Goal: Entertainment & Leisure: Consume media (video, audio)

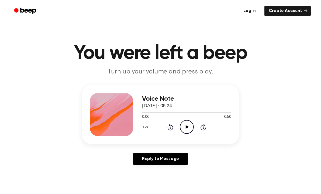
click at [189, 128] on icon "Play Audio" at bounding box center [187, 127] width 14 height 14
click at [171, 125] on icon at bounding box center [171, 127] width 6 height 7
click at [170, 130] on icon at bounding box center [171, 127] width 6 height 7
click at [170, 131] on div "1.0x Rewind 5 seconds Pause Audio Skip 5 seconds" at bounding box center [186, 127] width 89 height 14
click at [174, 129] on div "1.0x Rewind 5 seconds Pause Audio Skip 5 seconds" at bounding box center [186, 127] width 89 height 14
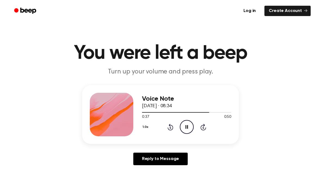
click at [174, 126] on div "1.0x Rewind 5 seconds Pause Audio Skip 5 seconds" at bounding box center [186, 127] width 89 height 14
click at [177, 123] on div "1.0x Rewind 5 seconds Pause Audio Skip 5 seconds" at bounding box center [186, 127] width 89 height 14
click at [177, 126] on div "1.0x Rewind 5 seconds Pause Audio Skip 5 seconds" at bounding box center [186, 127] width 89 height 14
click at [169, 127] on icon "Rewind 5 seconds" at bounding box center [171, 127] width 6 height 7
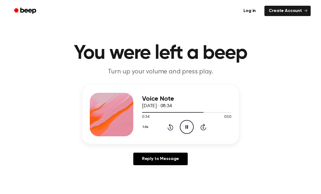
click at [170, 125] on icon at bounding box center [171, 127] width 6 height 7
click at [170, 129] on icon "Rewind 5 seconds" at bounding box center [171, 127] width 6 height 7
click at [169, 129] on icon "Rewind 5 seconds" at bounding box center [171, 127] width 6 height 7
click at [171, 128] on icon "Rewind 5 seconds" at bounding box center [171, 127] width 6 height 7
click at [171, 130] on icon "Rewind 5 seconds" at bounding box center [171, 127] width 6 height 7
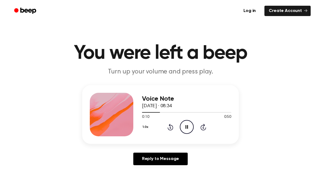
click at [170, 129] on icon "Rewind 5 seconds" at bounding box center [171, 127] width 6 height 7
click at [171, 127] on icon "Rewind 5 seconds" at bounding box center [171, 127] width 6 height 7
click at [171, 126] on icon at bounding box center [171, 127] width 6 height 7
click at [169, 129] on icon at bounding box center [171, 127] width 6 height 7
click at [183, 128] on icon "Pause Audio" at bounding box center [187, 127] width 14 height 14
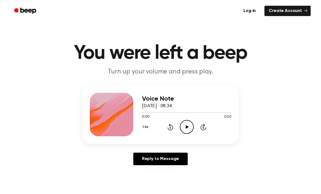
click at [188, 129] on icon "Play Audio" at bounding box center [187, 127] width 14 height 14
click at [187, 128] on icon "Pause Audio" at bounding box center [187, 127] width 14 height 14
click at [189, 127] on icon "Play Audio" at bounding box center [187, 127] width 14 height 14
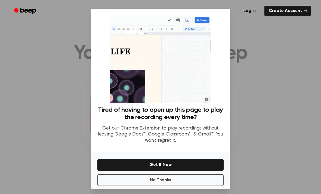
click at [294, 141] on div at bounding box center [160, 97] width 321 height 194
click at [294, 140] on div at bounding box center [160, 97] width 321 height 194
click at [297, 137] on div at bounding box center [160, 97] width 321 height 194
click at [304, 119] on div at bounding box center [160, 97] width 321 height 194
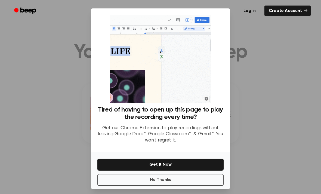
scroll to position [1, 0]
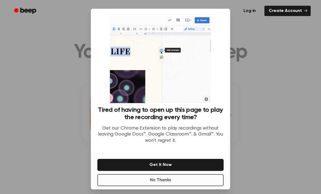
click at [285, 129] on div at bounding box center [160, 97] width 321 height 194
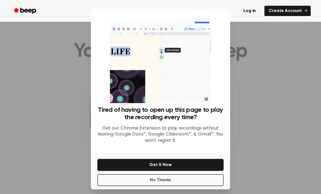
scroll to position [0, 0]
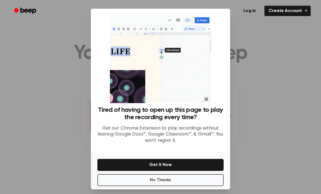
click at [303, 48] on div at bounding box center [160, 97] width 321 height 194
click at [306, 51] on div at bounding box center [160, 97] width 321 height 194
click at [186, 185] on button "No Thanks" at bounding box center [161, 180] width 126 height 12
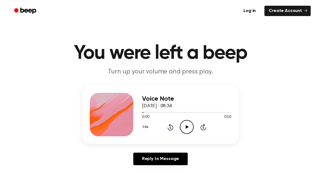
click at [187, 129] on icon "Play Audio" at bounding box center [187, 127] width 14 height 14
click at [189, 128] on icon "Pause Audio" at bounding box center [187, 127] width 14 height 14
click at [183, 147] on div "Voice Note [DATE] · 08:34 0:07 0:50 Your browser does not support the [object O…" at bounding box center [161, 127] width 308 height 84
click at [190, 132] on icon "Play Audio" at bounding box center [187, 127] width 14 height 14
click at [171, 130] on icon "Rewind 5 seconds" at bounding box center [171, 127] width 6 height 7
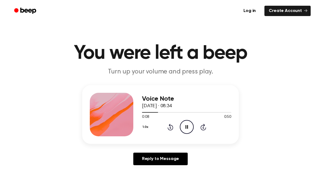
click at [171, 129] on icon "Rewind 5 seconds" at bounding box center [171, 127] width 6 height 7
click at [171, 130] on icon "Rewind 5 seconds" at bounding box center [171, 127] width 6 height 7
click at [171, 130] on icon at bounding box center [171, 127] width 6 height 7
click at [186, 123] on icon "Pause Audio" at bounding box center [187, 127] width 14 height 14
click at [186, 126] on icon "Play Audio" at bounding box center [187, 127] width 14 height 14
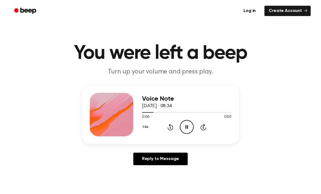
click at [190, 125] on icon "Pause Audio" at bounding box center [187, 127] width 14 height 14
click at [186, 131] on icon "Play Audio" at bounding box center [187, 127] width 14 height 14
click at [187, 123] on icon "Pause Audio" at bounding box center [187, 127] width 14 height 14
click at [189, 128] on icon "Play Audio" at bounding box center [187, 127] width 14 height 14
click at [180, 126] on circle at bounding box center [186, 126] width 13 height 13
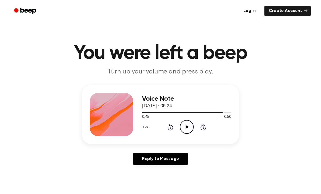
click at [186, 135] on div "Voice Note [DATE] · 08:34 0:45 0:50 Your browser does not support the [object O…" at bounding box center [186, 115] width 89 height 44
click at [184, 126] on icon "Play Audio" at bounding box center [187, 127] width 14 height 14
click at [190, 130] on icon "Pause Audio" at bounding box center [187, 127] width 14 height 14
click at [190, 127] on icon "Play Audio" at bounding box center [187, 127] width 14 height 14
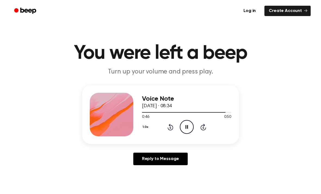
click at [190, 126] on icon "Pause Audio" at bounding box center [187, 127] width 14 height 14
click at [184, 124] on icon "Play Audio" at bounding box center [187, 127] width 14 height 14
